Goal: Task Accomplishment & Management: Manage account settings

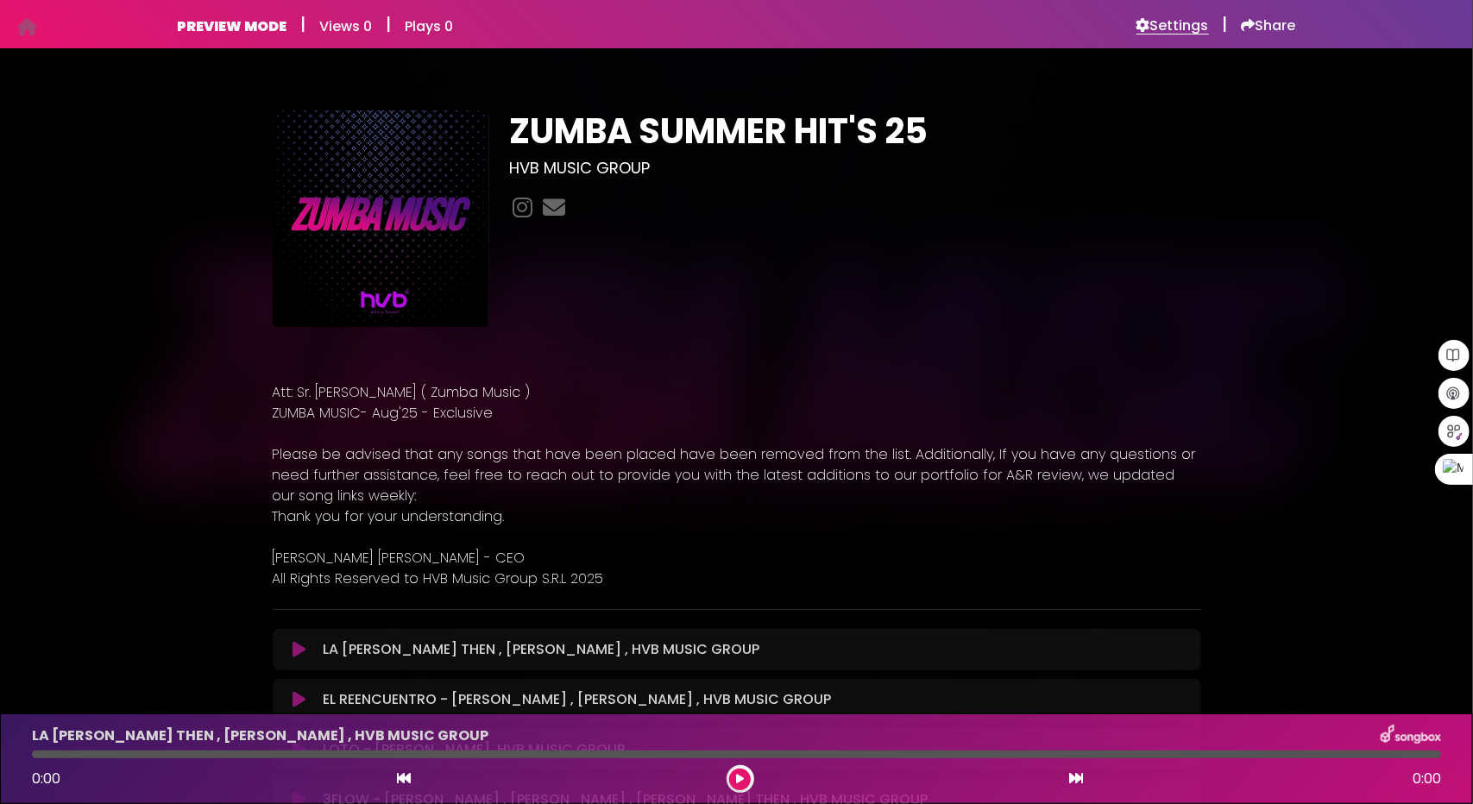
click at [1187, 17] on h6 "Settings" at bounding box center [1172, 25] width 72 height 17
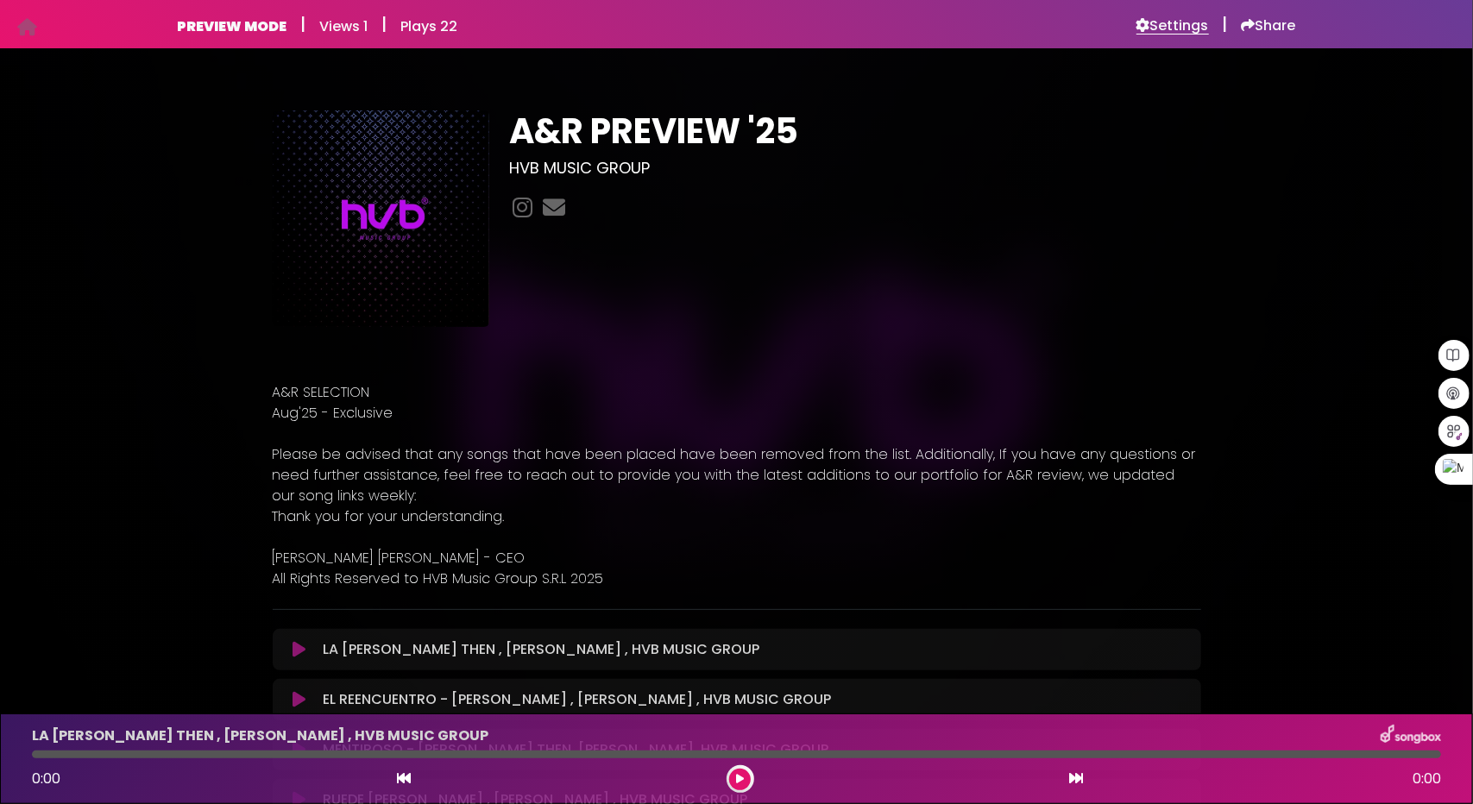
click at [1180, 22] on h6 "Settings" at bounding box center [1172, 25] width 72 height 17
